Goal: Information Seeking & Learning: Learn about a topic

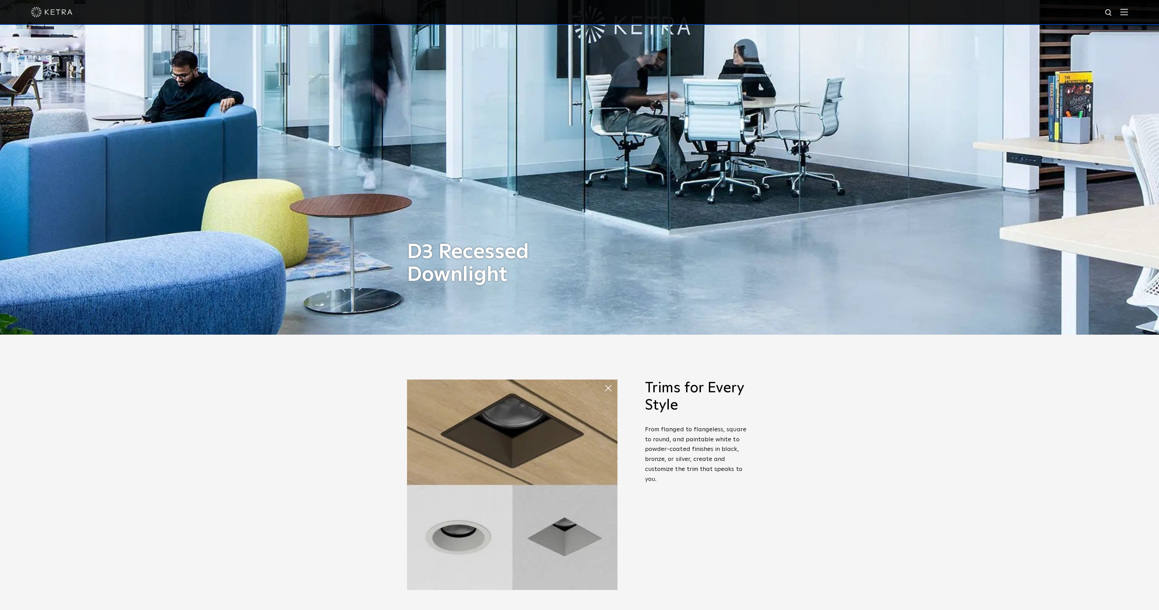
scroll to position [275, 0]
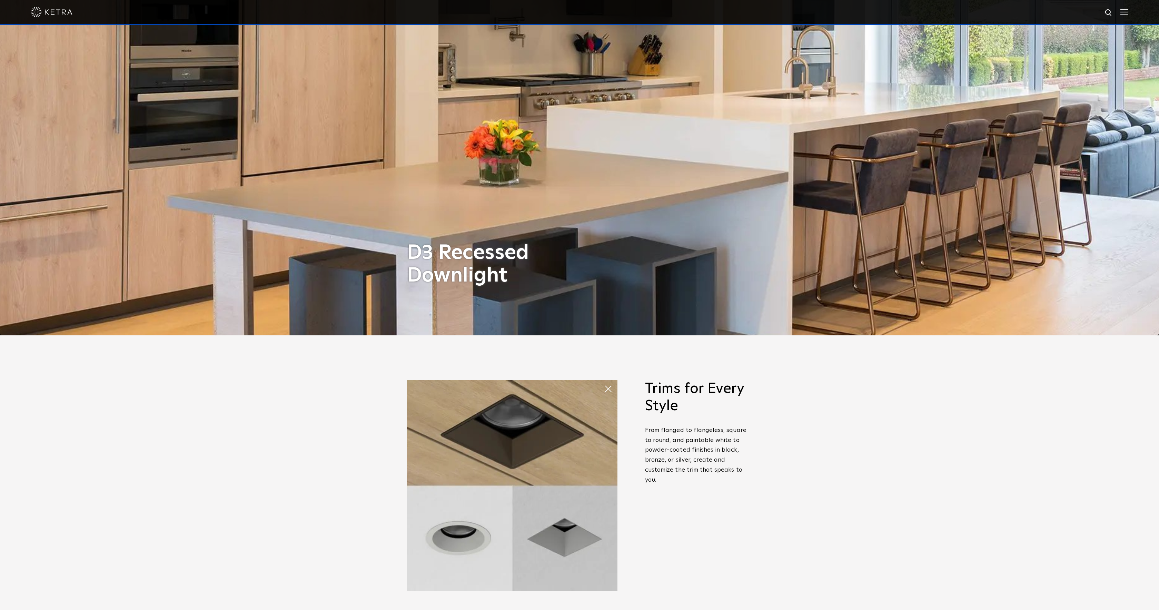
click at [609, 390] on span at bounding box center [611, 389] width 14 height 14
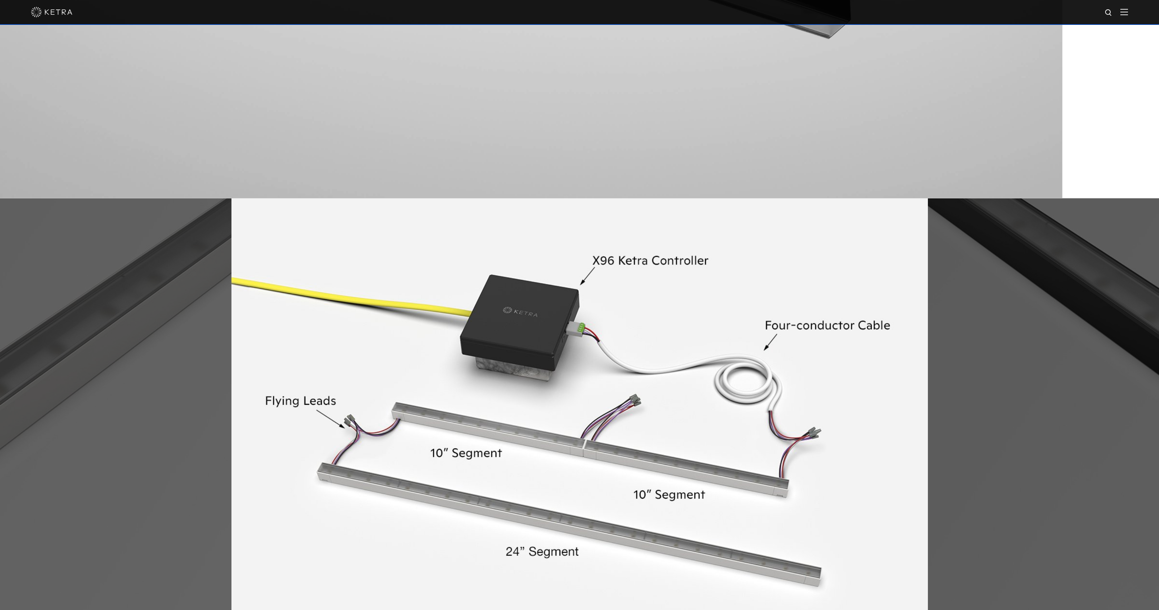
scroll to position [1340, 0]
